Goal: Task Accomplishment & Management: Manage account settings

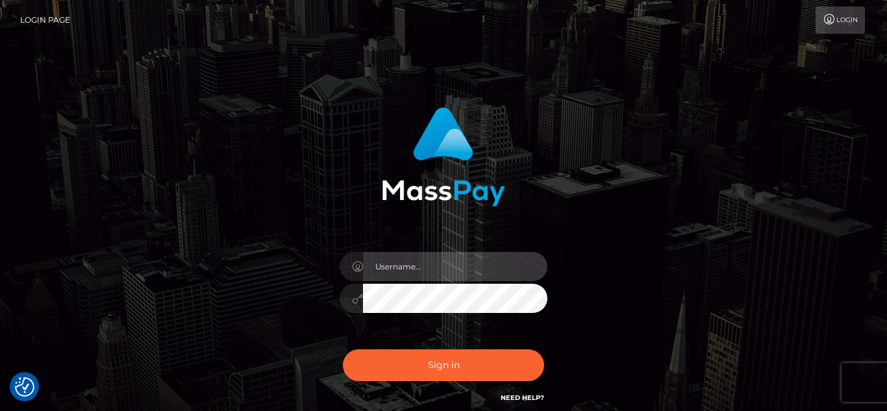
click at [428, 266] on input "text" at bounding box center [455, 266] width 184 height 29
type input "VixEtoile"
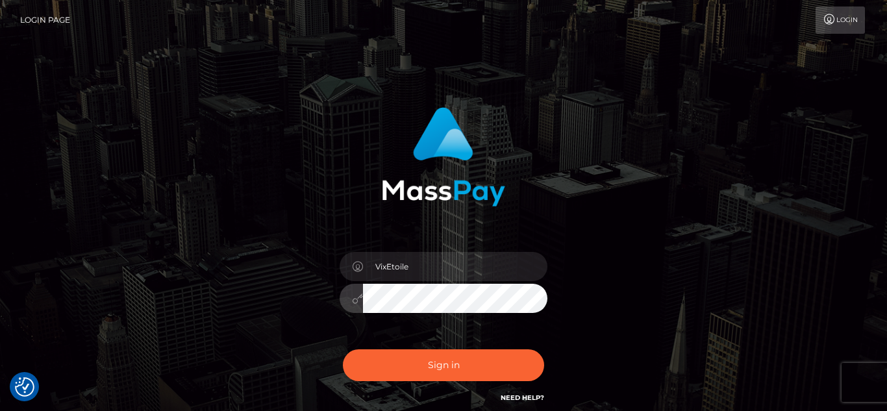
click at [529, 394] on link "Need Help?" at bounding box center [521, 397] width 43 height 8
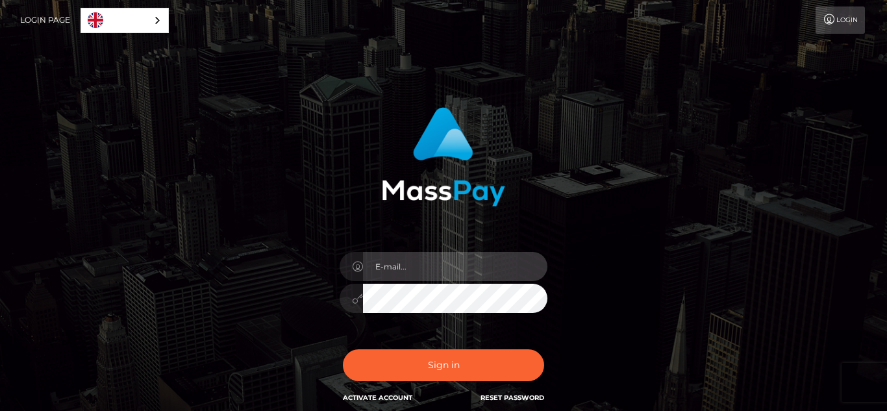
click at [508, 265] on input "email" at bounding box center [455, 266] width 184 height 29
click at [421, 262] on input "email" at bounding box center [455, 266] width 184 height 29
click at [419, 260] on input "email" at bounding box center [455, 266] width 184 height 29
type input "VixEtoile"
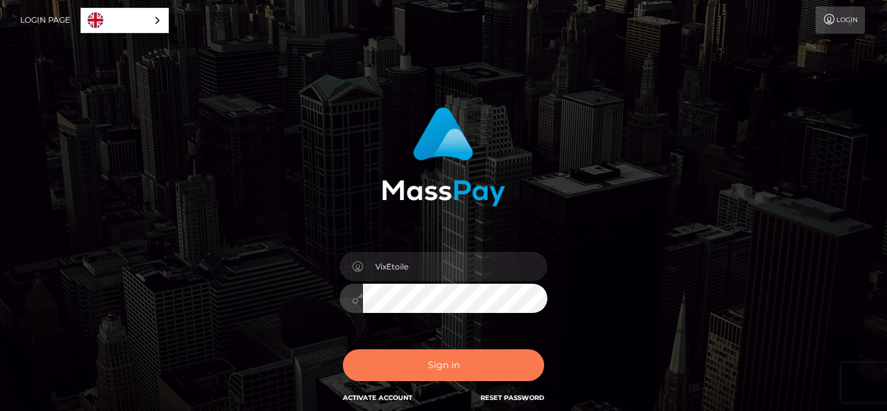
click at [482, 360] on button "Sign in" at bounding box center [443, 365] width 201 height 32
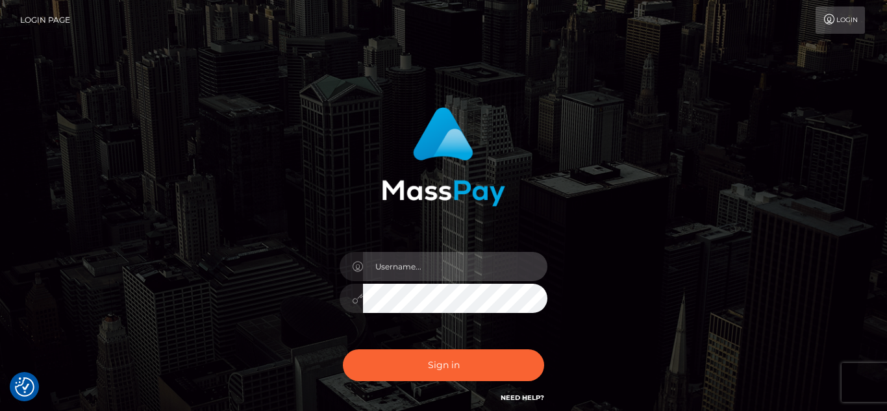
click at [427, 267] on input "text" at bounding box center [455, 266] width 184 height 29
type input "VixEtoile"
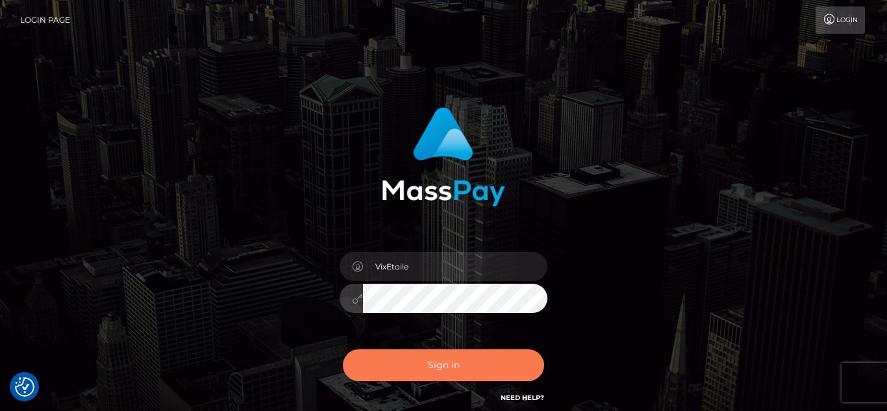
click at [517, 373] on button "Sign in" at bounding box center [443, 365] width 201 height 32
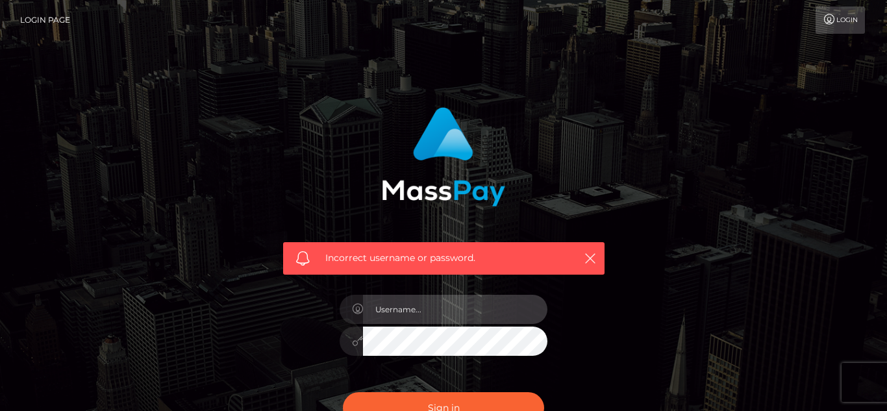
click at [437, 309] on input "text" at bounding box center [455, 309] width 184 height 29
type input "VixxxEtoile@gmail.com"
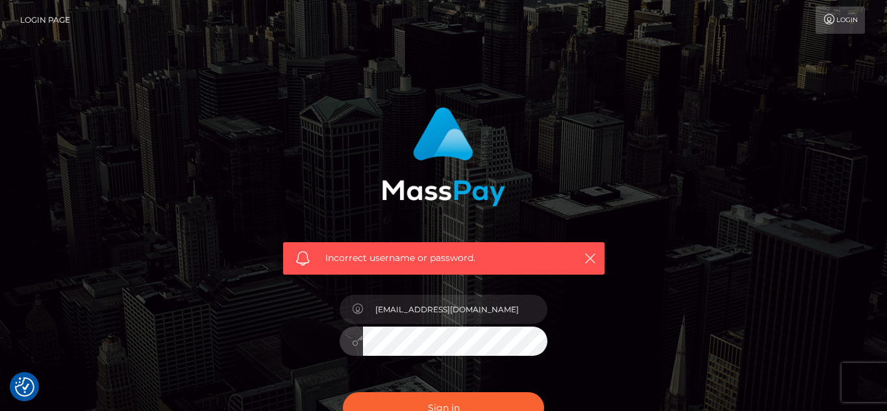
click at [343, 392] on button "Sign in" at bounding box center [443, 408] width 201 height 32
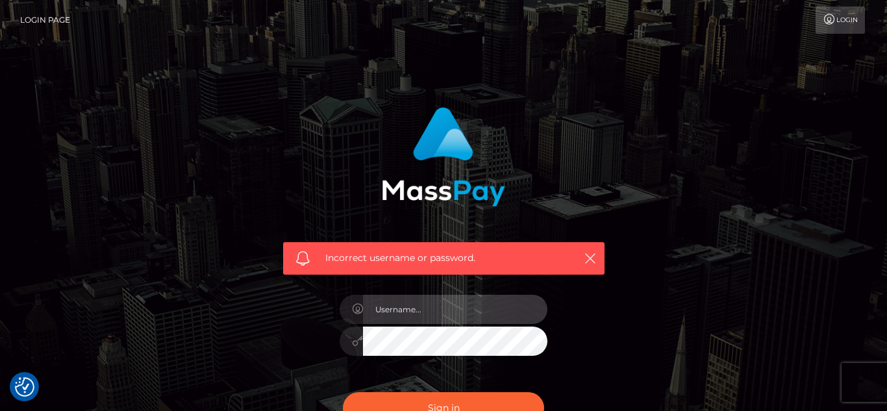
click at [426, 315] on input "text" at bounding box center [455, 309] width 184 height 29
type input "Vixetoile"
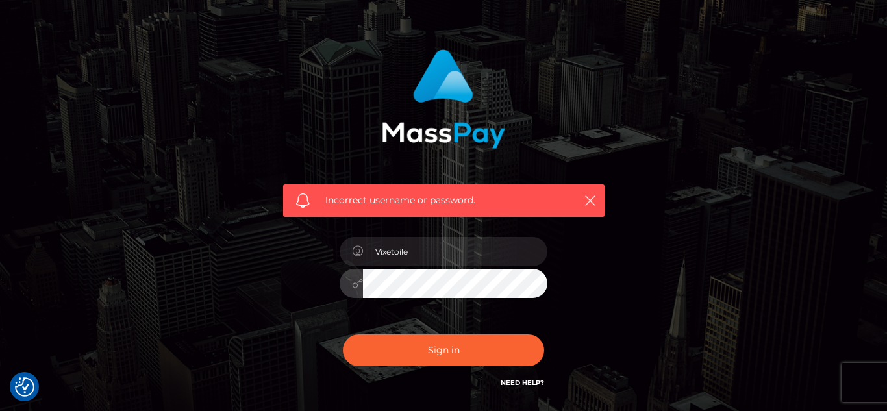
scroll to position [62, 0]
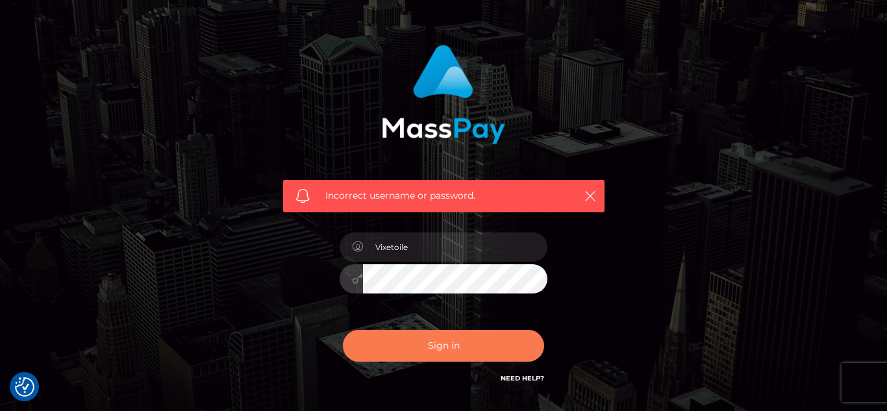
click at [480, 351] on button "Sign in" at bounding box center [443, 346] width 201 height 32
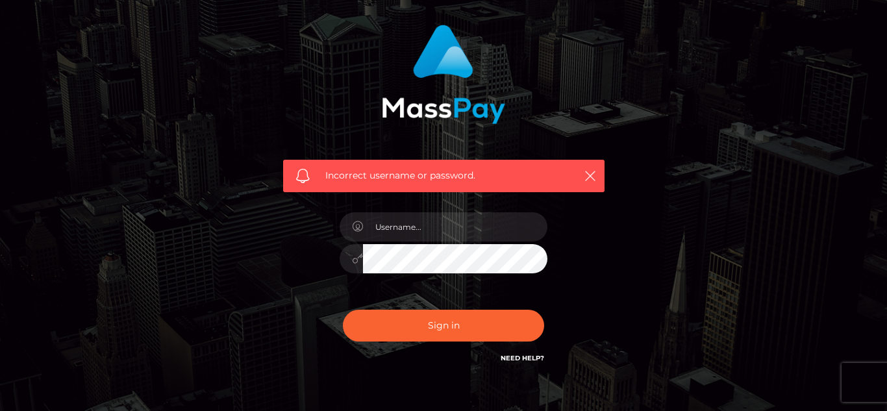
scroll to position [83, 0]
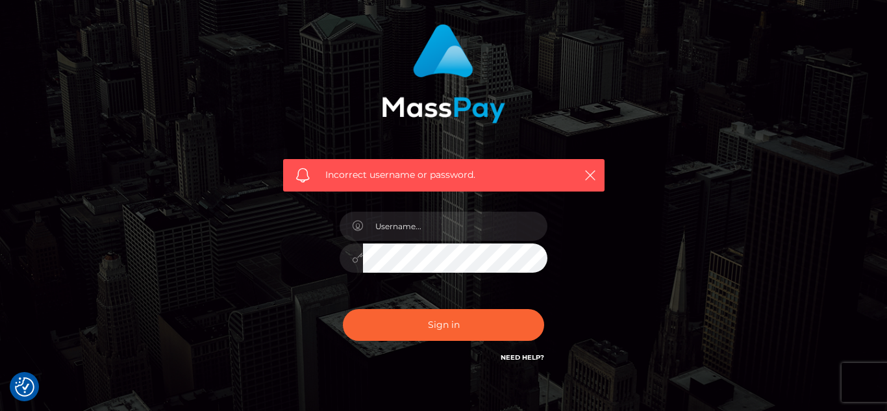
click at [533, 358] on link "Need Help?" at bounding box center [521, 357] width 43 height 8
